Goal: Task Accomplishment & Management: Manage account settings

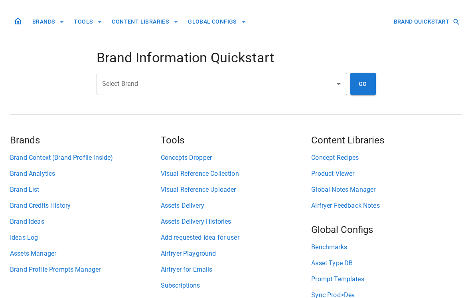
click at [227, 83] on input "Select Brand" at bounding box center [215, 83] width 231 height 15
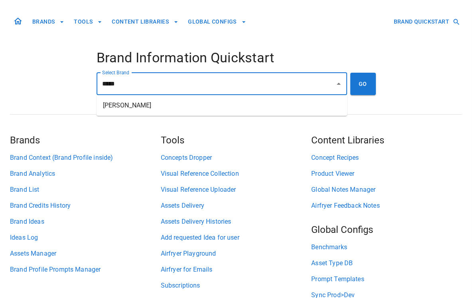
click at [222, 105] on li "[PERSON_NAME]" at bounding box center [222, 105] width 251 height 14
type input "**********"
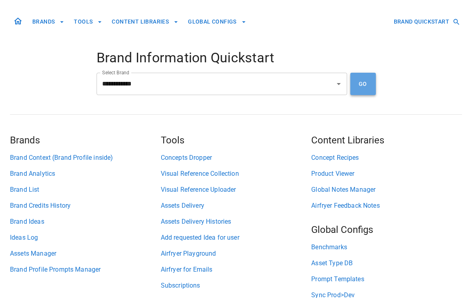
click at [367, 88] on button "GO" at bounding box center [363, 84] width 26 height 22
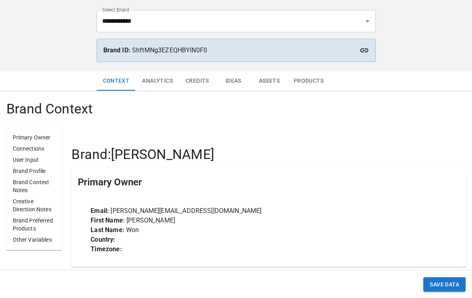
scroll to position [62, 0]
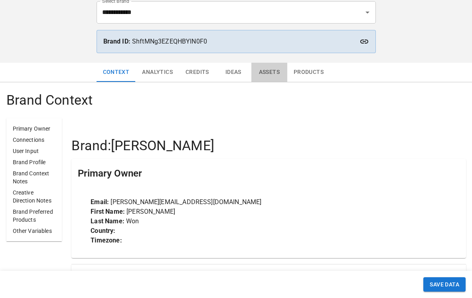
click at [267, 69] on button "Assets" at bounding box center [269, 72] width 36 height 19
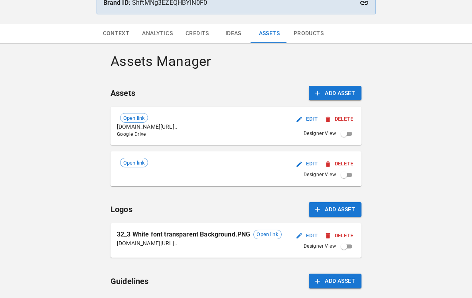
scroll to position [104, 0]
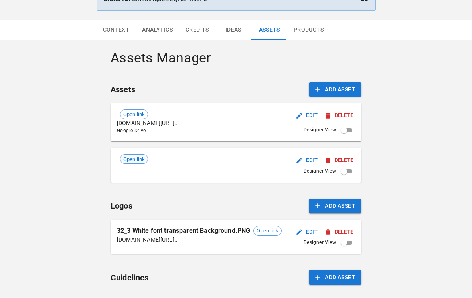
click at [144, 155] on span "Open link" at bounding box center [134, 159] width 27 height 8
click at [344, 157] on button "Delete" at bounding box center [339, 160] width 32 height 12
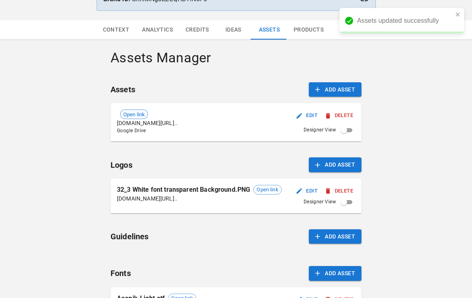
click at [138, 114] on span "Open link" at bounding box center [134, 115] width 27 height 8
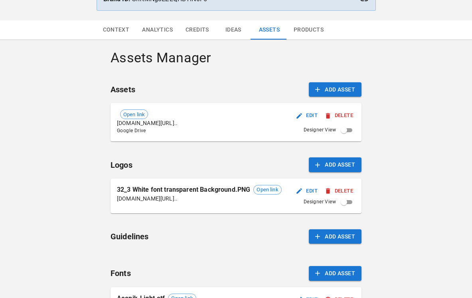
click at [299, 113] on icon "button" at bounding box center [299, 115] width 7 height 7
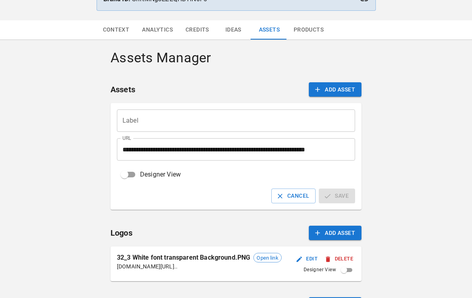
click at [218, 126] on input "Label" at bounding box center [236, 120] width 238 height 22
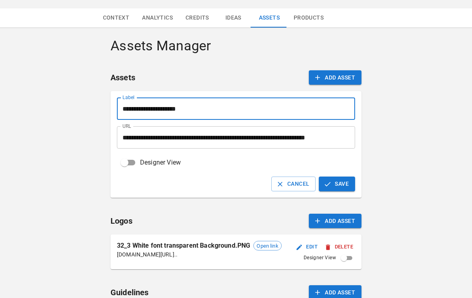
scroll to position [121, 0]
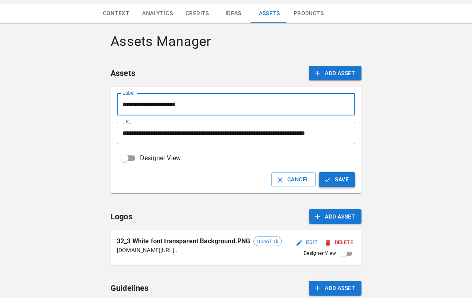
type input "**********"
click at [328, 180] on icon "button" at bounding box center [328, 179] width 6 height 4
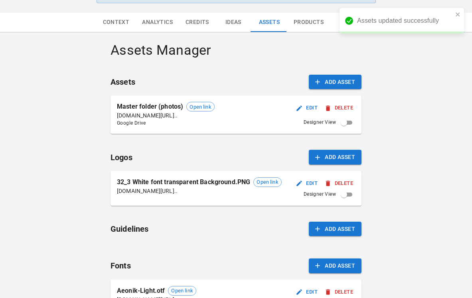
scroll to position [82, 0]
